Goal: Task Accomplishment & Management: Use online tool/utility

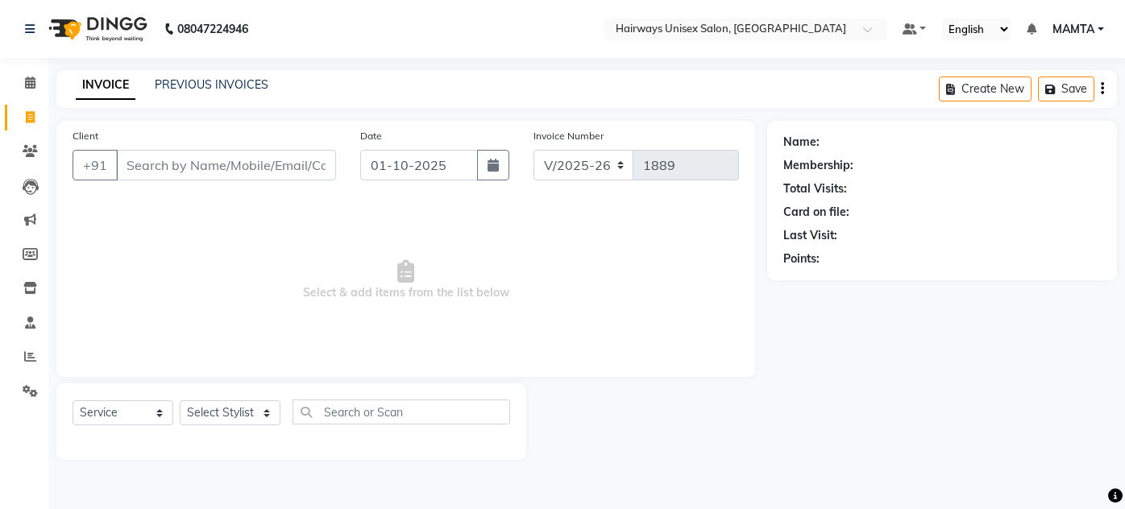
select select "8320"
select select "service"
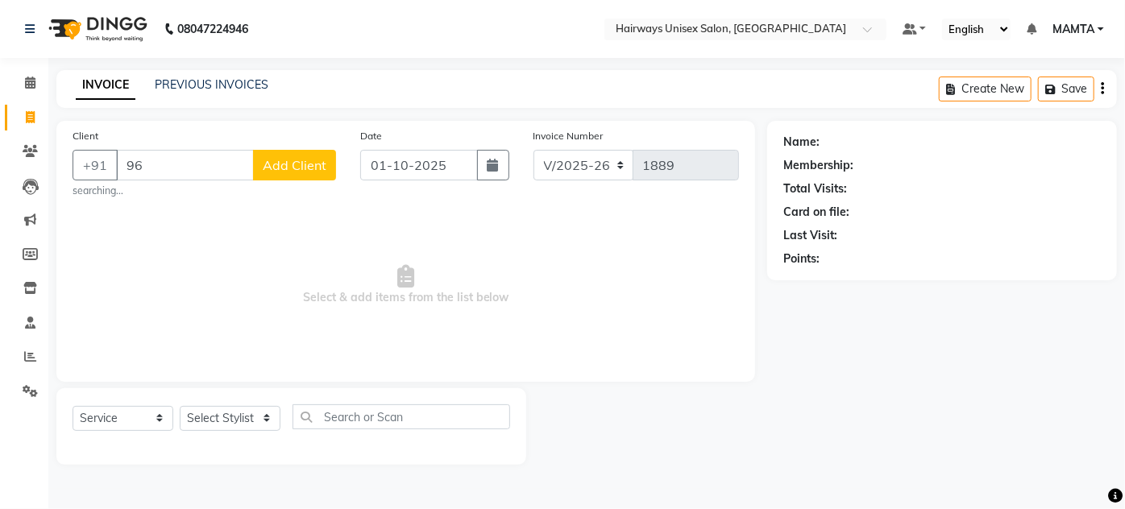
type input "9"
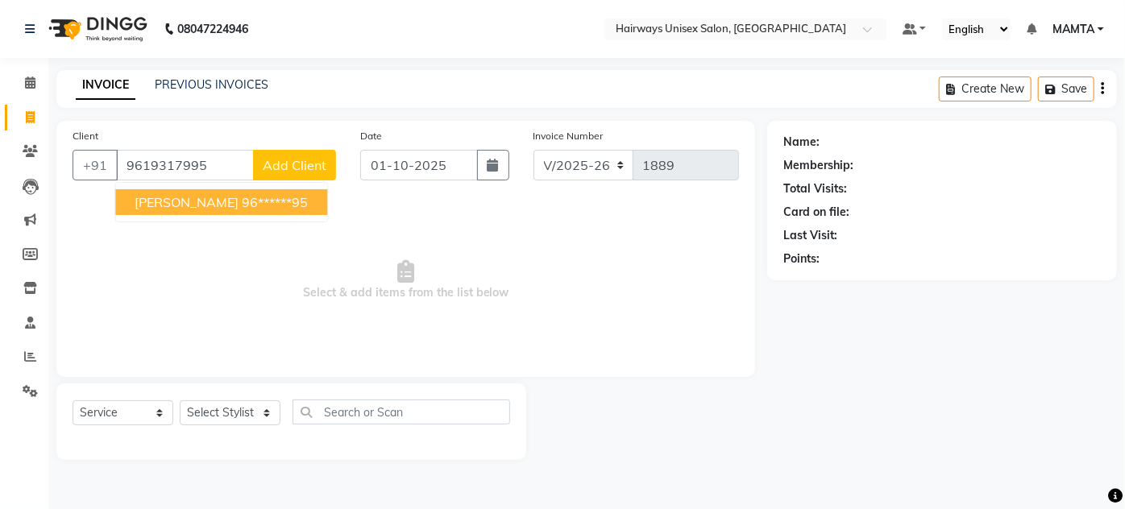
type input "9619317995"
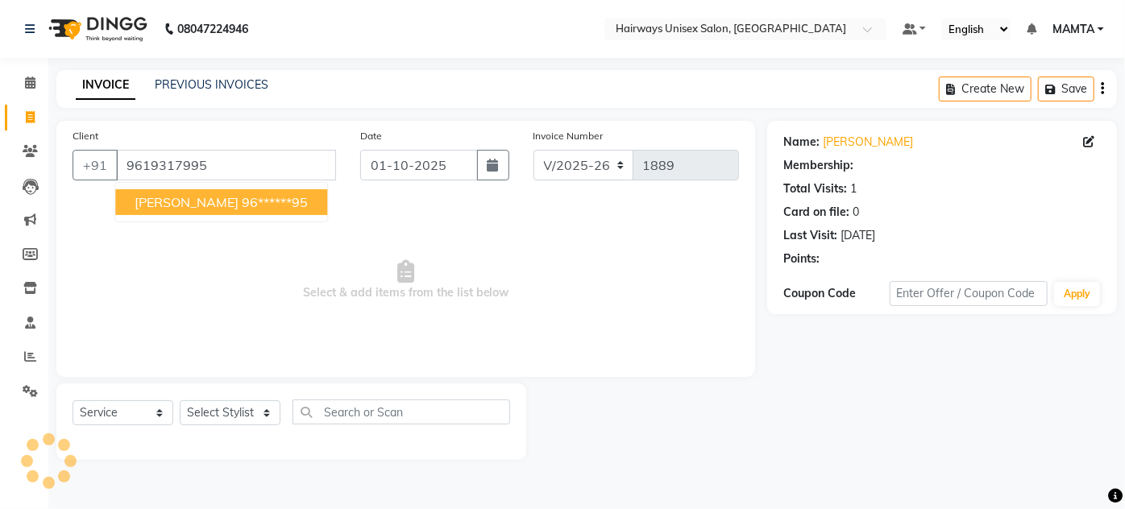
select select "1: Object"
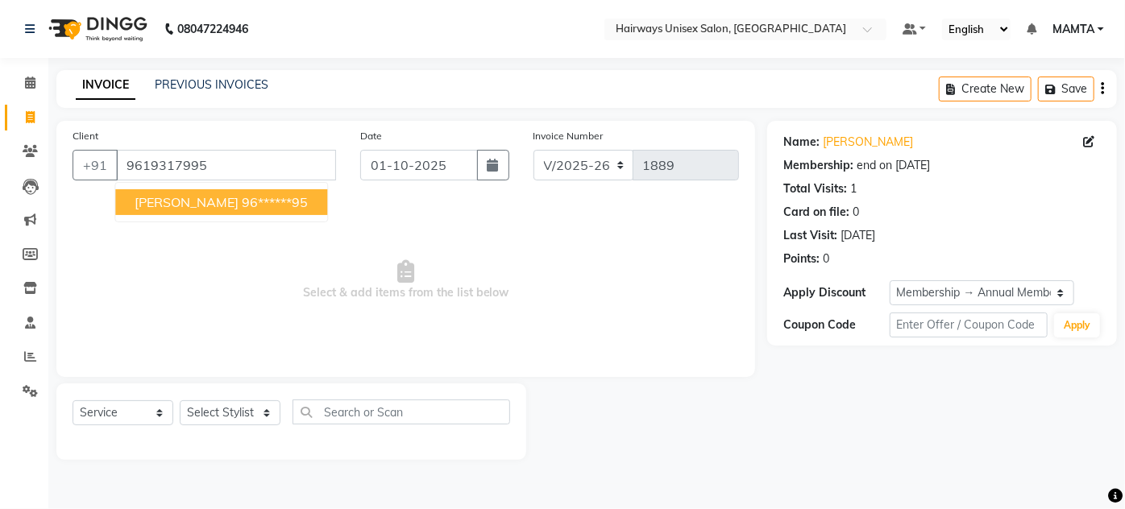
click at [251, 202] on ngb-highlight "96******95" at bounding box center [275, 202] width 66 height 16
type input "96******95"
select select "1: Object"
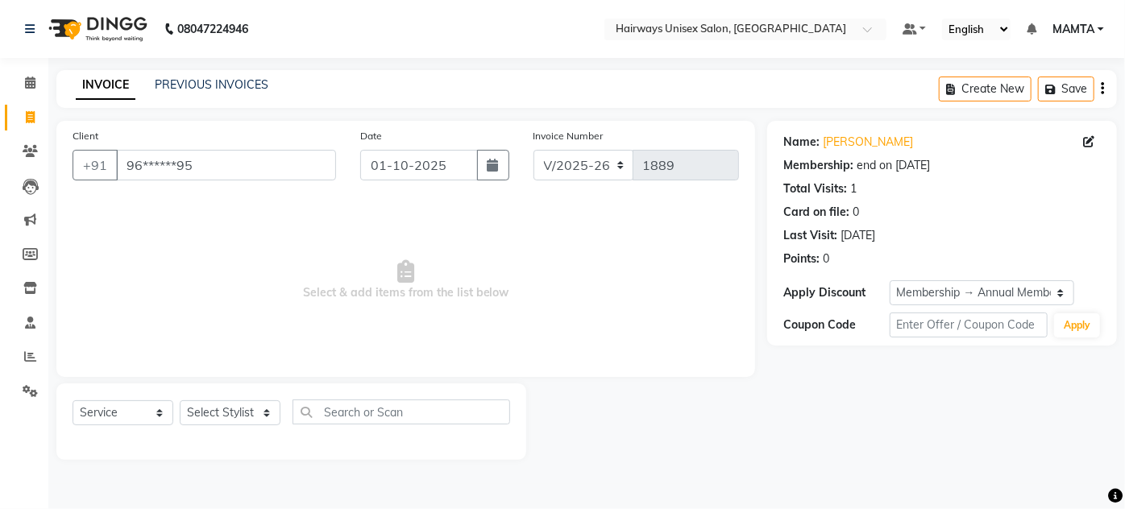
click at [29, 106] on link "Invoice" at bounding box center [24, 118] width 39 height 27
select select "8320"
select select "service"
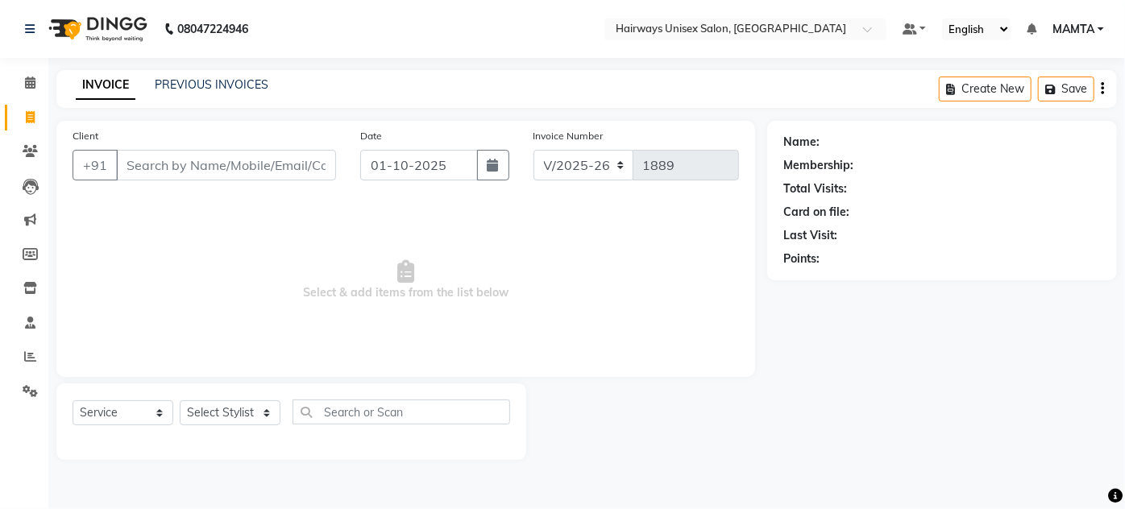
click at [568, 314] on span "Select & add items from the list below" at bounding box center [406, 280] width 667 height 161
click at [155, 213] on span "Select & add items from the list below" at bounding box center [406, 280] width 667 height 161
